Goal: Information Seeking & Learning: Learn about a topic

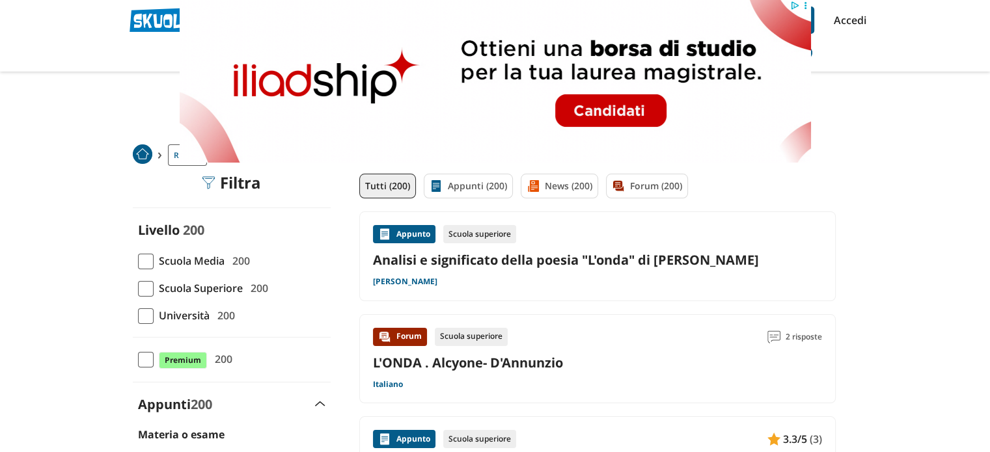
click at [683, 262] on link "Analisi e significato della poesia "L'onda" di [PERSON_NAME]" at bounding box center [597, 260] width 449 height 18
